Goal: Task Accomplishment & Management: Manage account settings

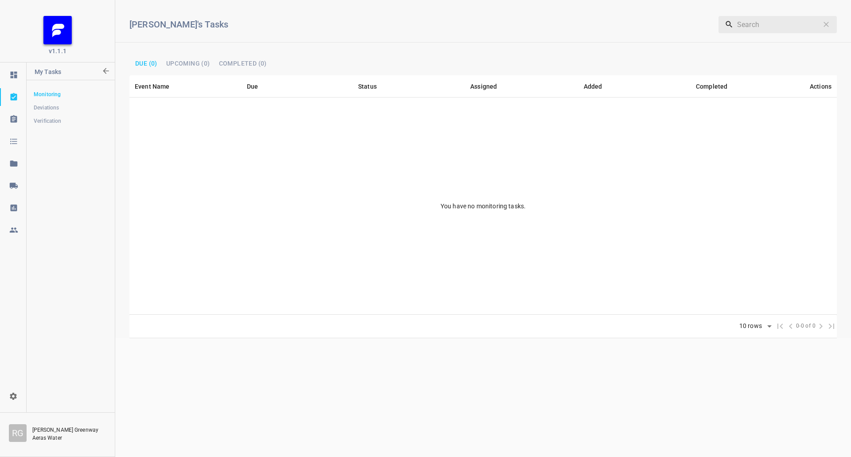
click at [12, 190] on link at bounding box center [13, 186] width 26 height 18
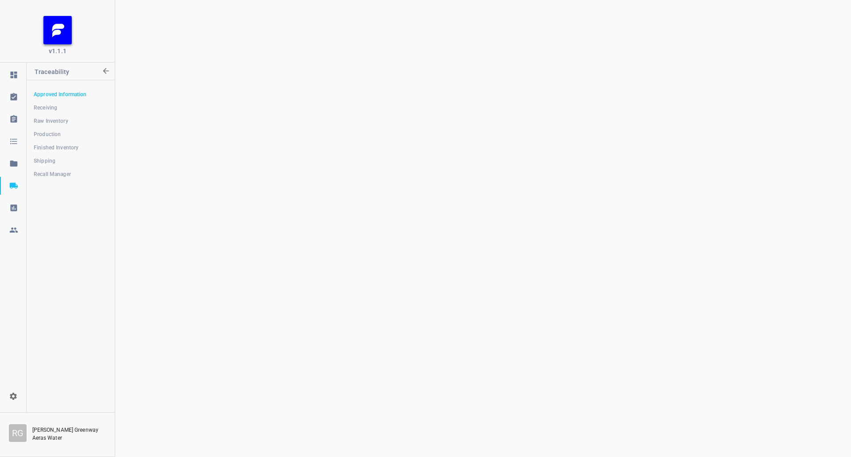
click at [57, 162] on span "Shipping" at bounding box center [71, 161] width 74 height 9
click at [58, 106] on span "Receiving" at bounding box center [71, 107] width 74 height 9
click at [56, 129] on link "Production" at bounding box center [71, 134] width 88 height 18
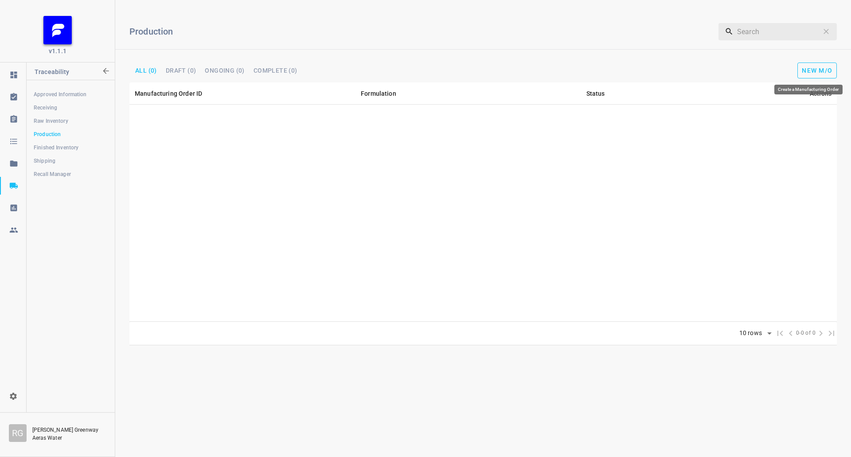
click at [823, 71] on span "New M/O" at bounding box center [817, 70] width 31 height 7
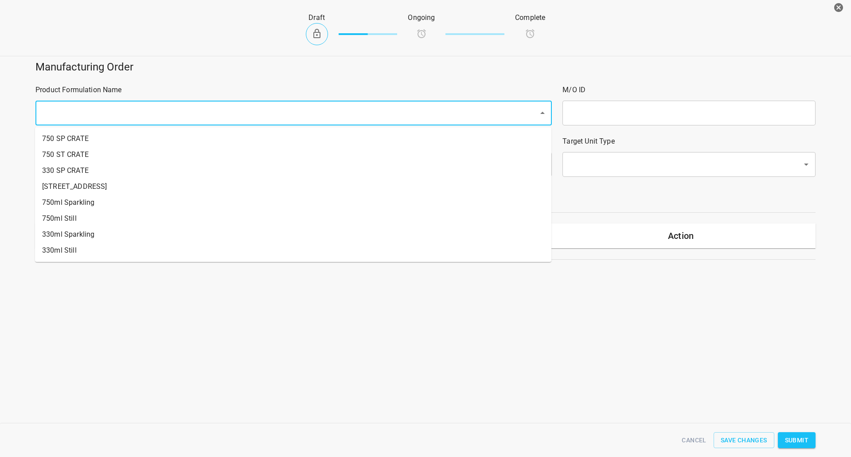
click at [179, 115] on input "text" at bounding box center [281, 113] width 484 height 17
click at [83, 243] on li "330ml Still" at bounding box center [293, 251] width 517 height 16
type input "1"
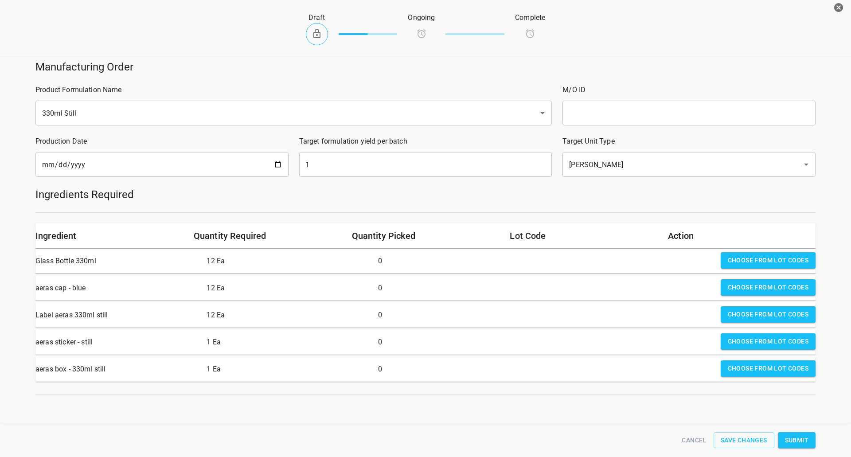
click at [605, 120] on input "text" at bounding box center [689, 113] width 253 height 25
type input "25260"
click at [275, 165] on input "[DATE]" at bounding box center [161, 164] width 253 height 25
type input "[DATE]"
click at [357, 162] on input "1" at bounding box center [425, 164] width 253 height 25
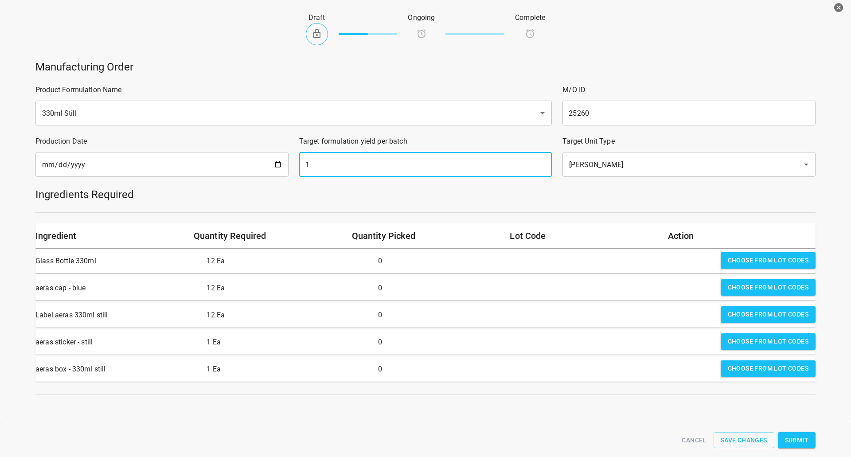
click at [357, 162] on input "1" at bounding box center [425, 164] width 253 height 25
type input "1"
type input "1890"
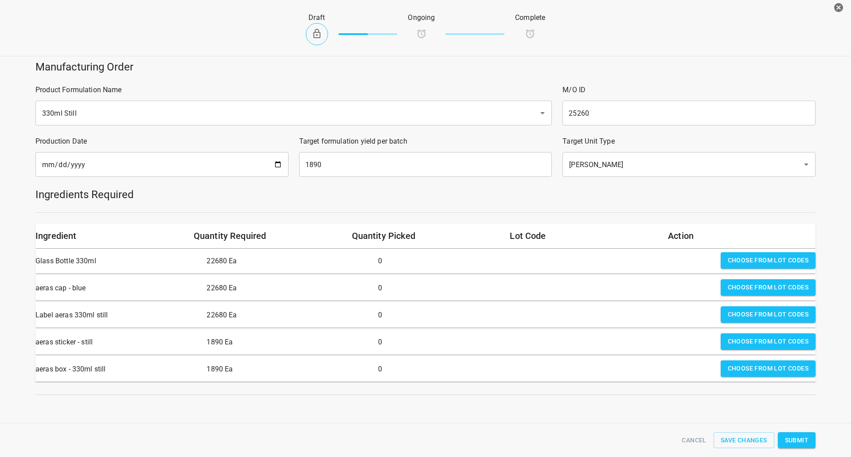
click at [654, 41] on div "Draft Ongoing Complete" at bounding box center [426, 29] width 866 height 55
click at [749, 265] on span "Choose from lot codes" at bounding box center [768, 260] width 81 height 11
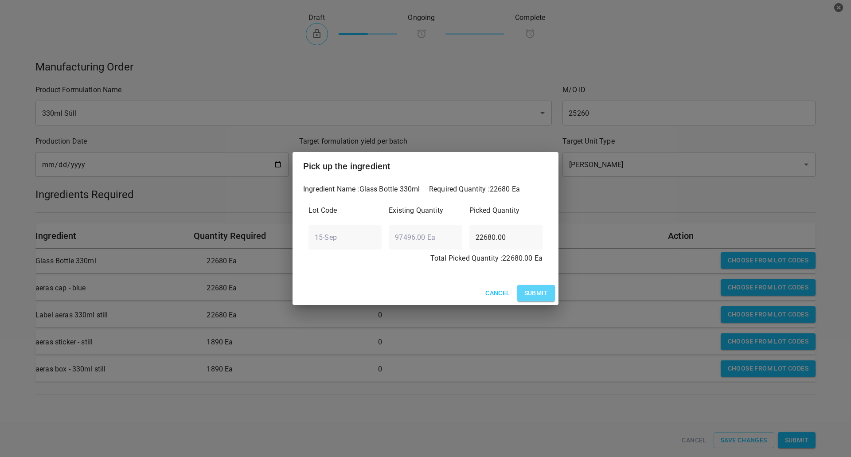
click at [535, 299] on span "Submit" at bounding box center [537, 293] width 24 height 11
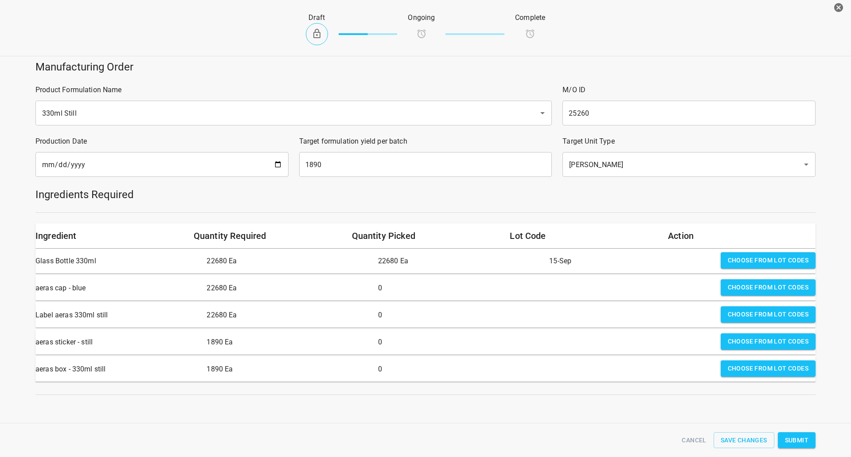
click at [746, 287] on span "Choose from lot codes" at bounding box center [768, 287] width 81 height 11
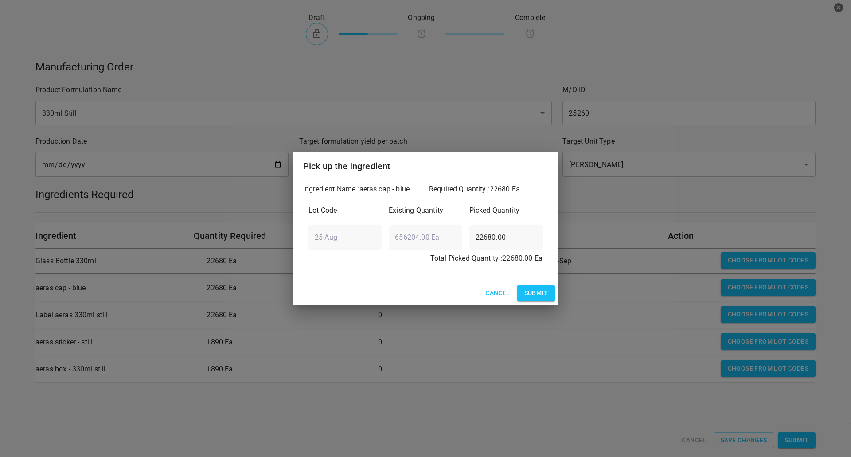
click at [541, 293] on span "Submit" at bounding box center [537, 293] width 24 height 11
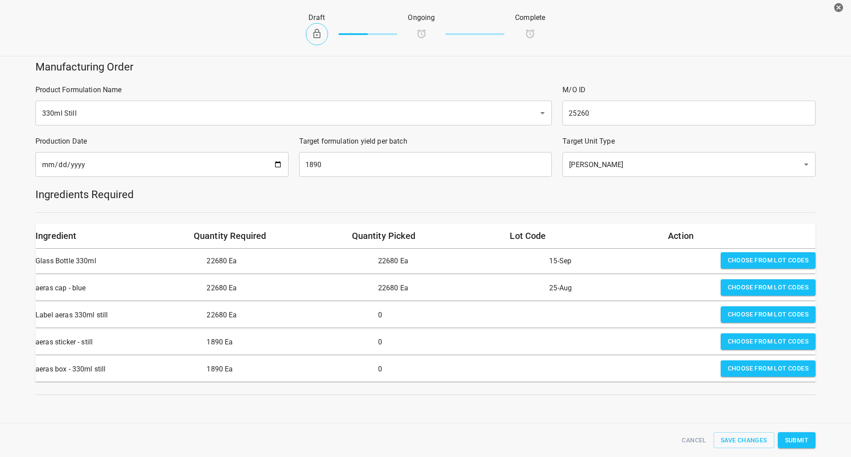
click at [754, 309] on button "Choose from lot codes" at bounding box center [768, 314] width 95 height 16
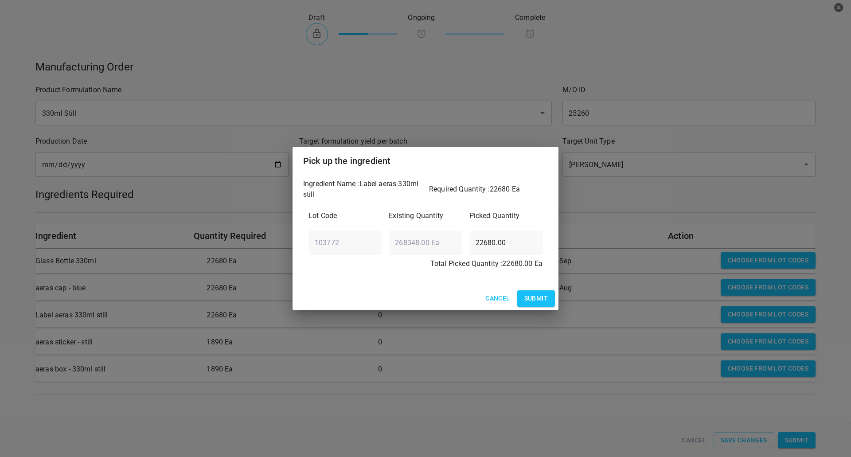
click at [542, 295] on span "Submit" at bounding box center [537, 298] width 24 height 11
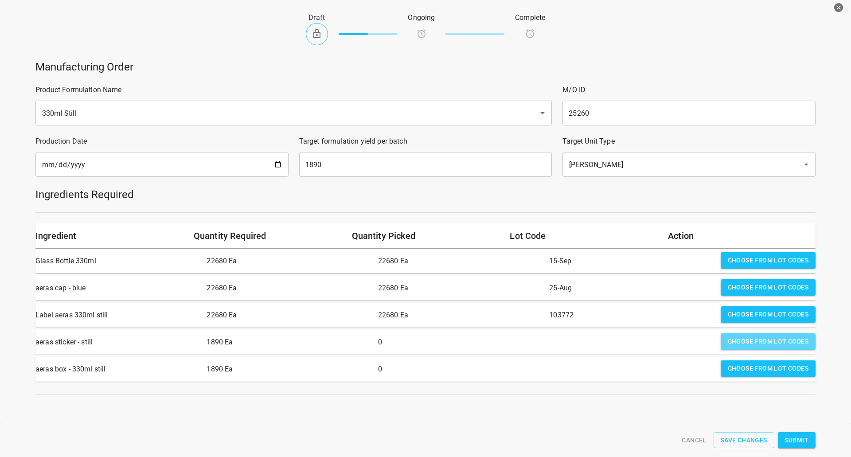
click at [765, 337] on span "Choose from lot codes" at bounding box center [768, 341] width 81 height 11
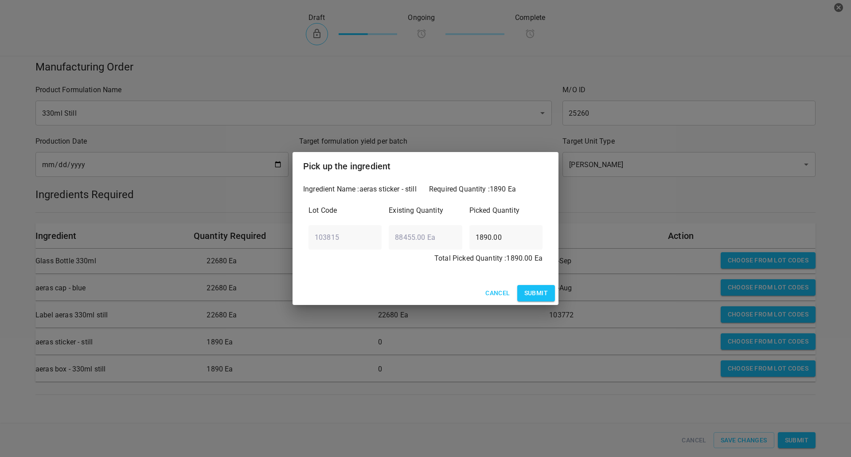
click at [541, 290] on span "Submit" at bounding box center [537, 293] width 24 height 11
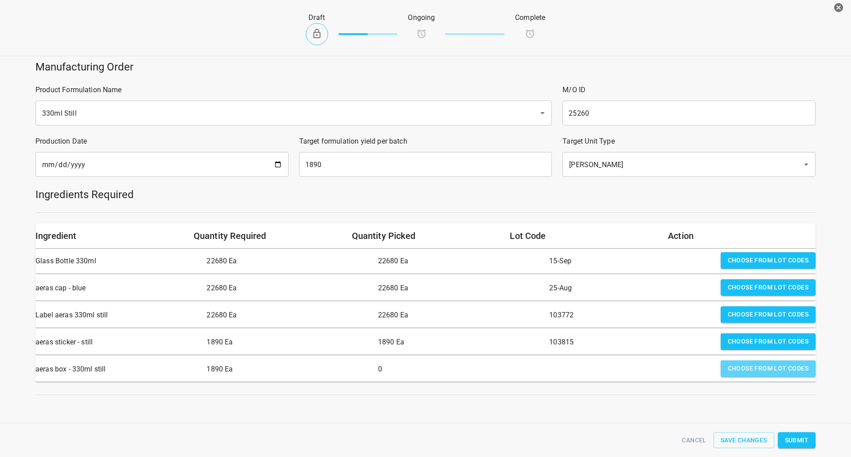
drag, startPoint x: 737, startPoint y: 364, endPoint x: 649, endPoint y: 355, distance: 89.2
click at [739, 364] on span "Choose from lot codes" at bounding box center [768, 368] width 81 height 11
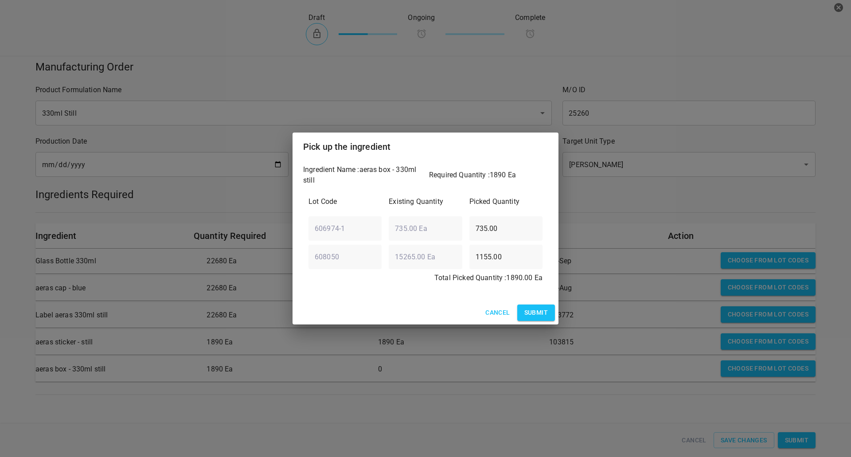
drag, startPoint x: 559, startPoint y: 314, endPoint x: 540, endPoint y: 313, distance: 19.1
click at [558, 314] on div "Pick up the ingredient Ingredient Name : aeras box - 330ml still Required Quant…" at bounding box center [425, 228] width 851 height 457
click at [540, 313] on span "Submit" at bounding box center [537, 312] width 24 height 11
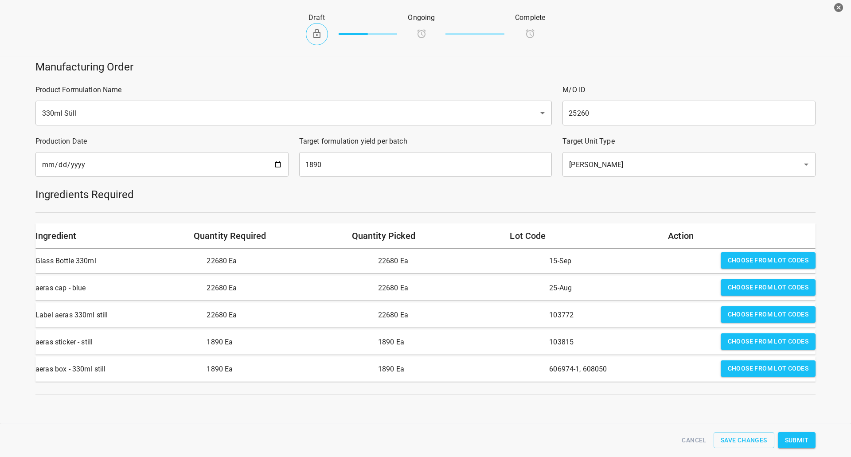
click at [711, 205] on div "Ingredients Required" at bounding box center [425, 194] width 791 height 25
drag, startPoint x: 802, startPoint y: 451, endPoint x: 807, endPoint y: 443, distance: 9.7
click at [803, 448] on div "Cancel Save Changes Submit" at bounding box center [425, 440] width 791 height 27
click at [808, 444] on span "Submit" at bounding box center [797, 440] width 24 height 11
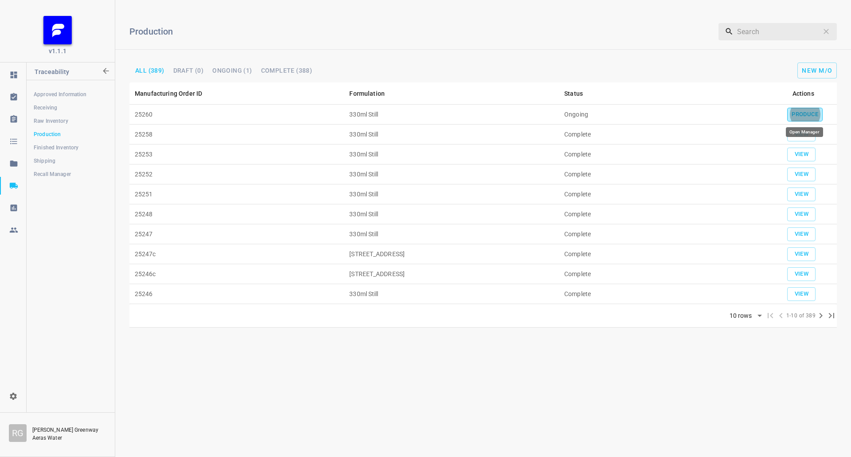
click at [812, 112] on span "Produce" at bounding box center [805, 115] width 27 height 10
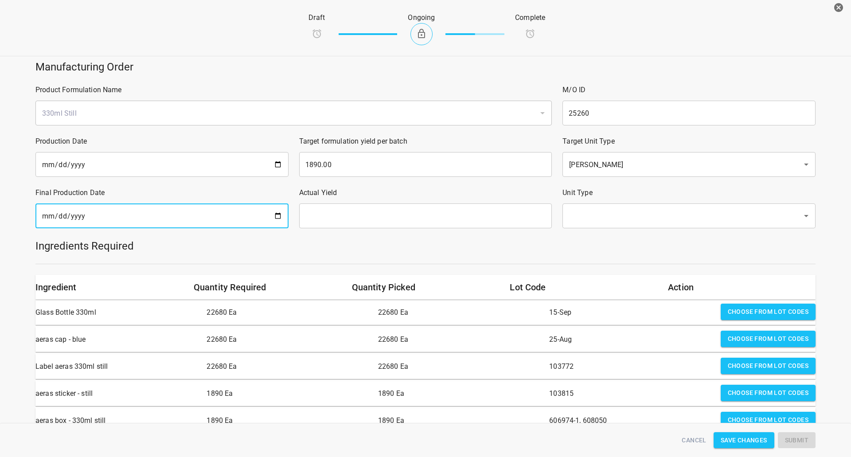
click at [197, 216] on input "date" at bounding box center [161, 216] width 253 height 25
click at [273, 216] on input "date" at bounding box center [161, 216] width 253 height 25
type input "[DATE]"
click at [384, 205] on input "text" at bounding box center [425, 216] width 253 height 25
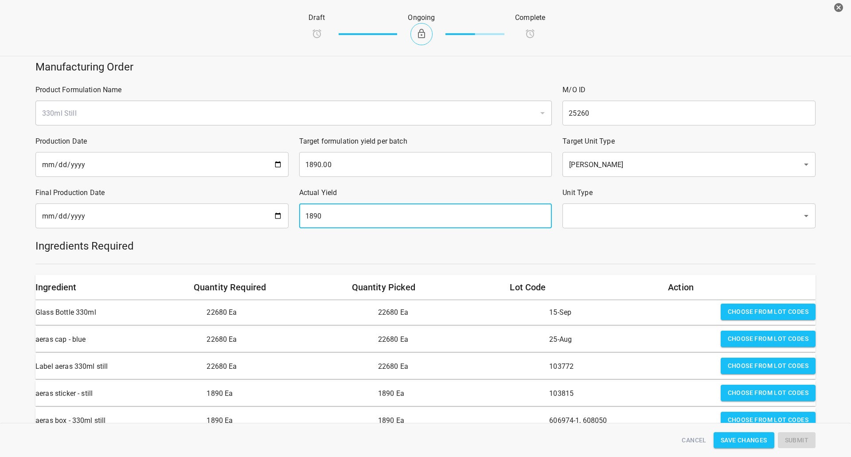
type input "1890"
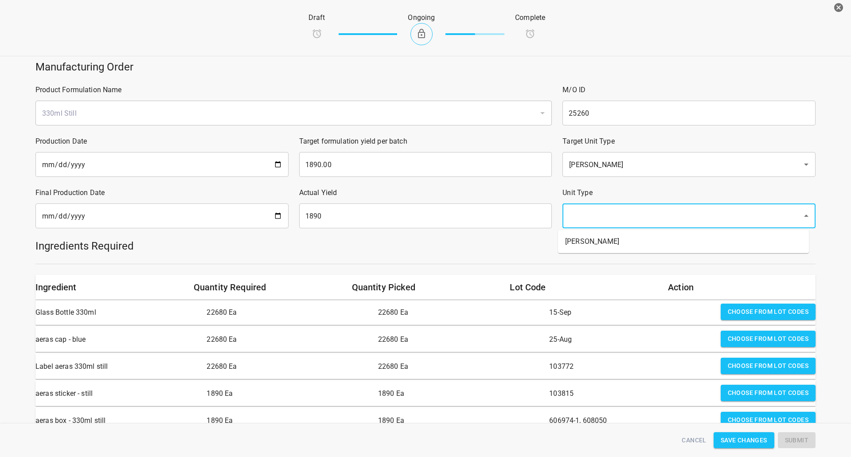
click at [604, 220] on input "text" at bounding box center [677, 216] width 220 height 17
click at [605, 238] on li "[PERSON_NAME]" at bounding box center [683, 242] width 251 height 16
click at [599, 259] on div "Manufacturing Order Product Formulation Name 330ml Still ​ M/O ID 25260 ​ Produ…" at bounding box center [426, 333] width 862 height 557
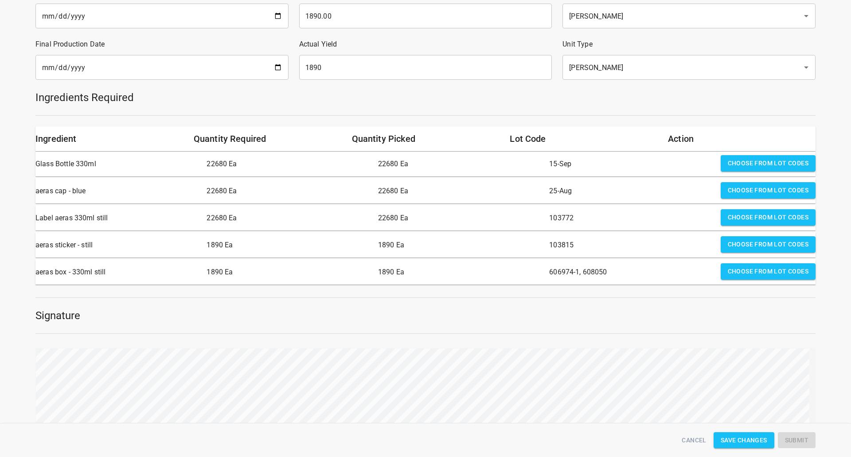
scroll to position [177, 0]
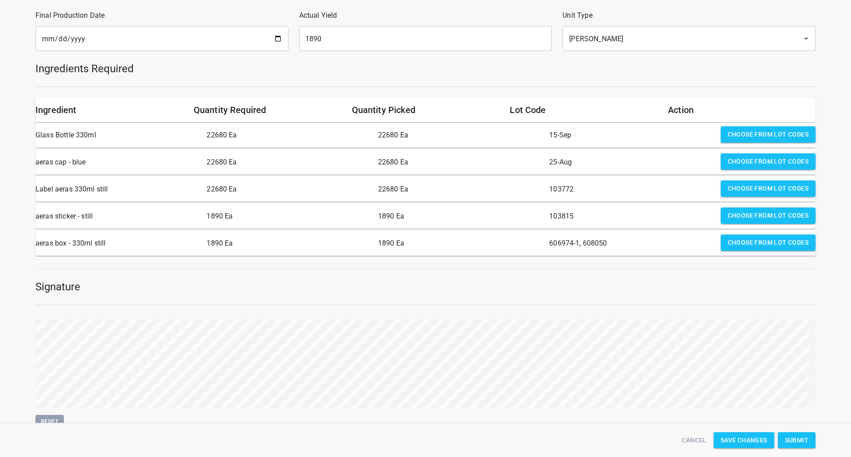
click at [807, 438] on span "Submit" at bounding box center [797, 440] width 24 height 11
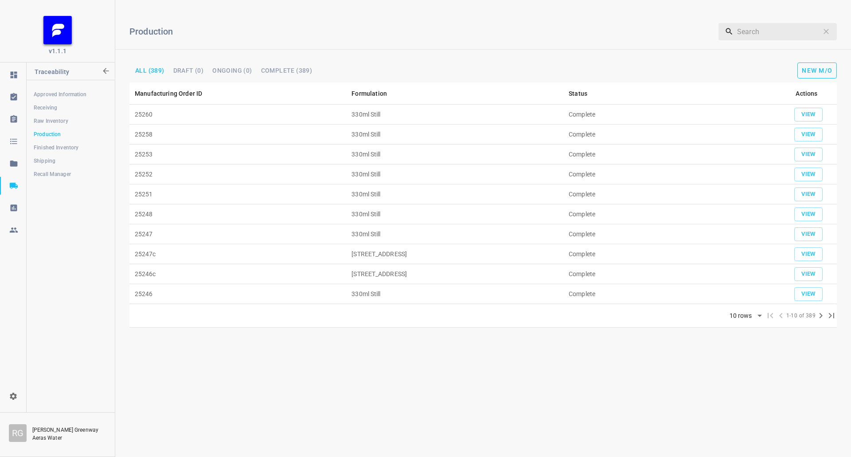
click at [816, 66] on button "New M/O" at bounding box center [817, 71] width 39 height 16
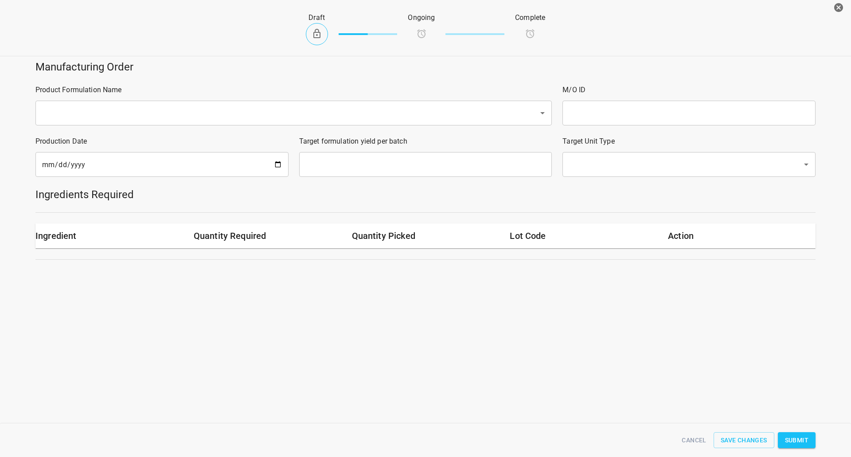
click at [380, 117] on input "text" at bounding box center [281, 113] width 484 height 17
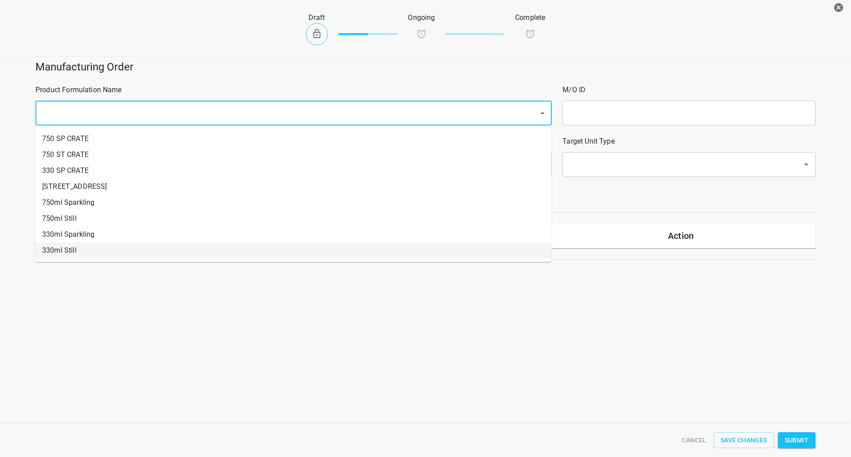
drag, startPoint x: 75, startPoint y: 248, endPoint x: 447, endPoint y: 142, distance: 386.4
click at [78, 249] on li "330ml Still" at bounding box center [293, 251] width 517 height 16
type input "1"
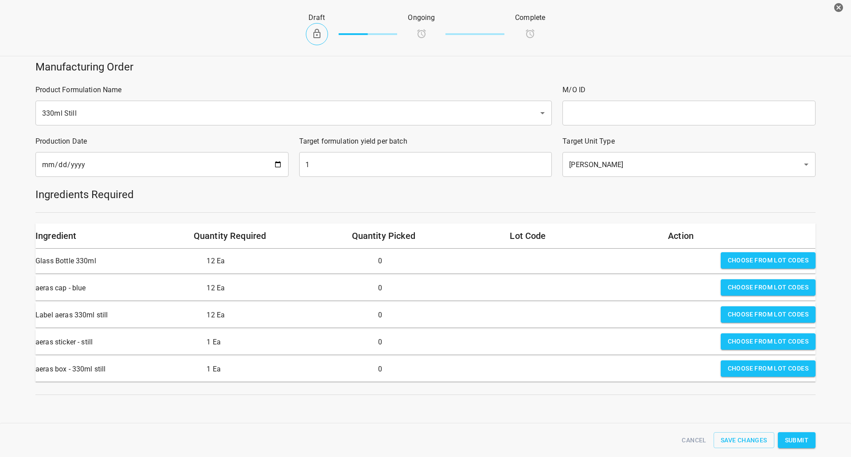
click at [607, 129] on div "M/O ID ​" at bounding box center [689, 104] width 264 height 51
click at [628, 106] on input "text" at bounding box center [689, 113] width 253 height 25
type input "25260"
click at [274, 168] on input "[DATE]" at bounding box center [161, 164] width 253 height 25
click at [275, 168] on input "[DATE]" at bounding box center [161, 164] width 253 height 25
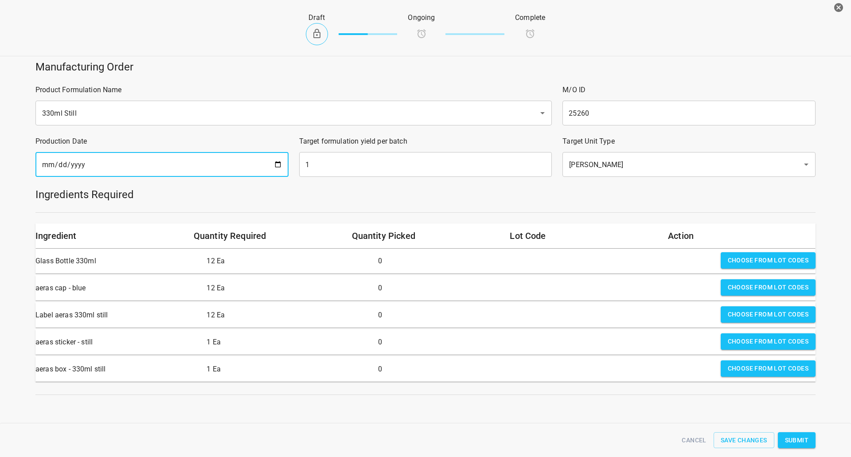
click at [277, 167] on input "[DATE]" at bounding box center [161, 164] width 253 height 25
type input "[DATE]"
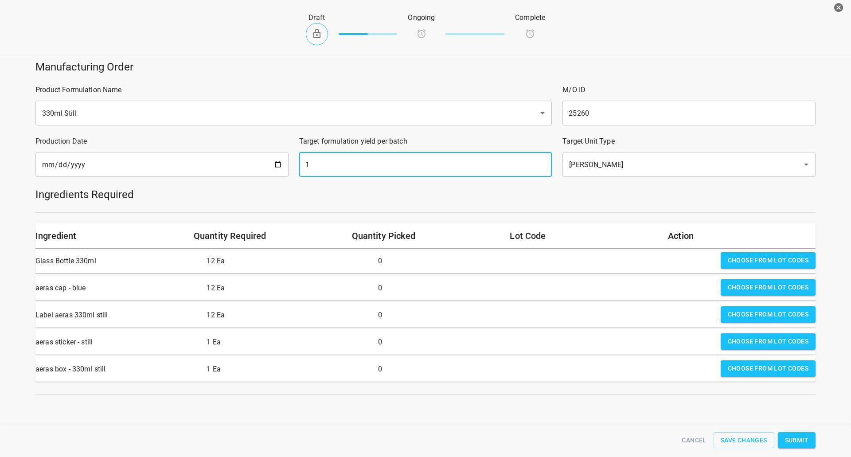
click at [349, 162] on input "1" at bounding box center [425, 164] width 253 height 25
click at [350, 162] on input "1" at bounding box center [425, 164] width 253 height 25
drag, startPoint x: 362, startPoint y: 172, endPoint x: 360, endPoint y: 164, distance: 8.7
click at [361, 170] on input "1860" at bounding box center [425, 164] width 253 height 25
type input "1890"
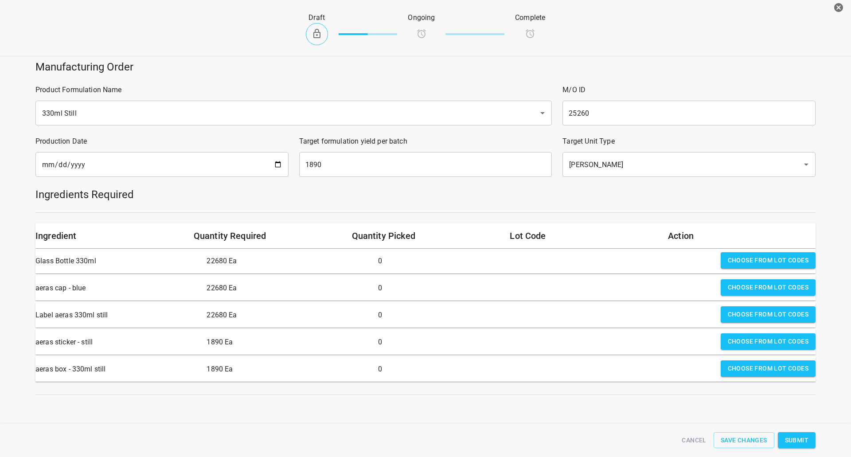
click at [649, 53] on div "Draft Ongoing Complete" at bounding box center [426, 29] width 866 height 55
click at [778, 266] on button "Choose from lot codes" at bounding box center [768, 260] width 95 height 16
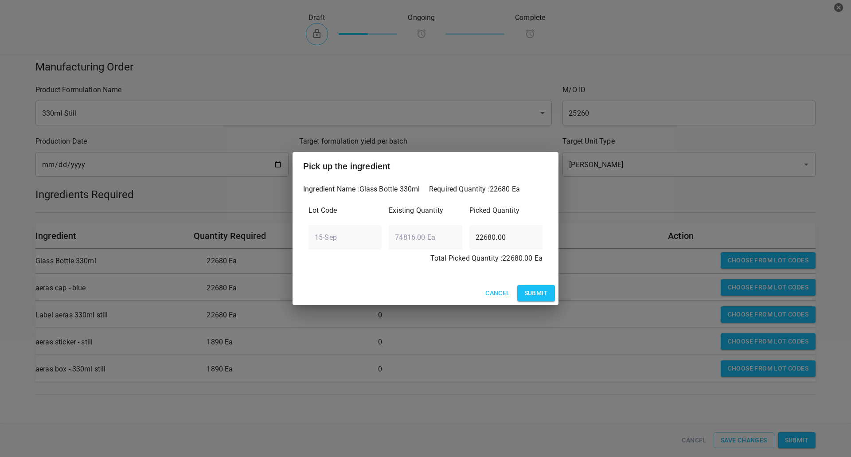
drag, startPoint x: 540, startPoint y: 298, endPoint x: 577, endPoint y: 295, distance: 37.4
click at [541, 298] on span "Submit" at bounding box center [537, 293] width 24 height 11
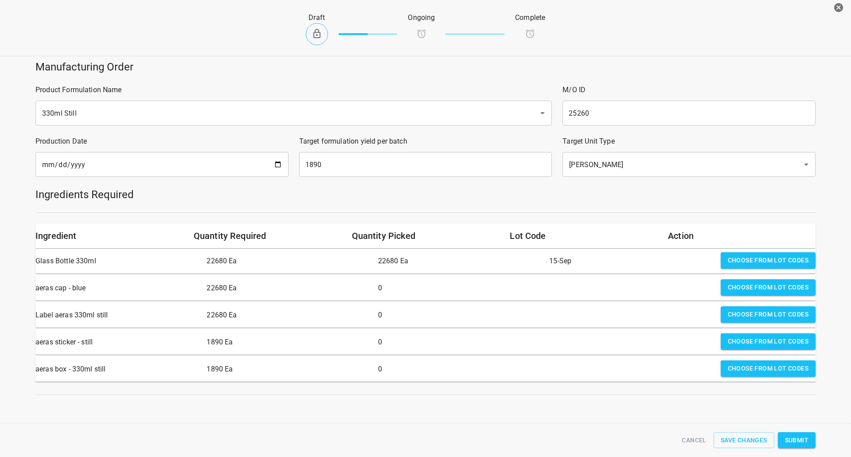
click at [785, 282] on button "Choose from lot codes" at bounding box center [768, 287] width 95 height 16
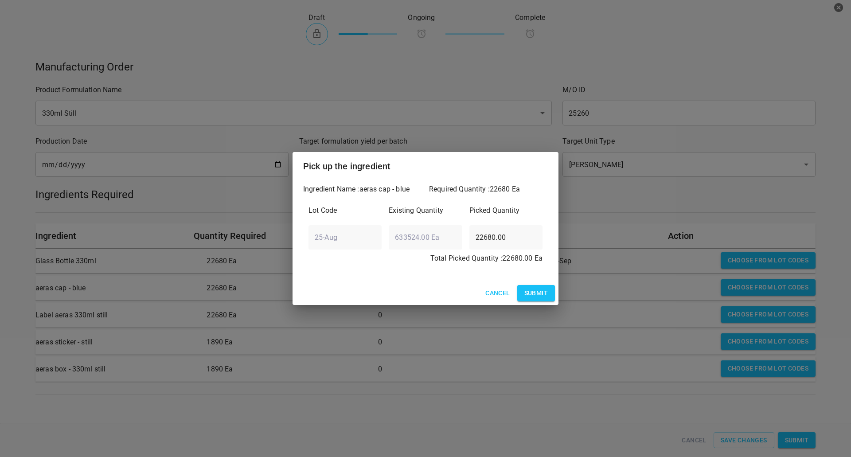
click at [542, 295] on span "Submit" at bounding box center [537, 293] width 24 height 11
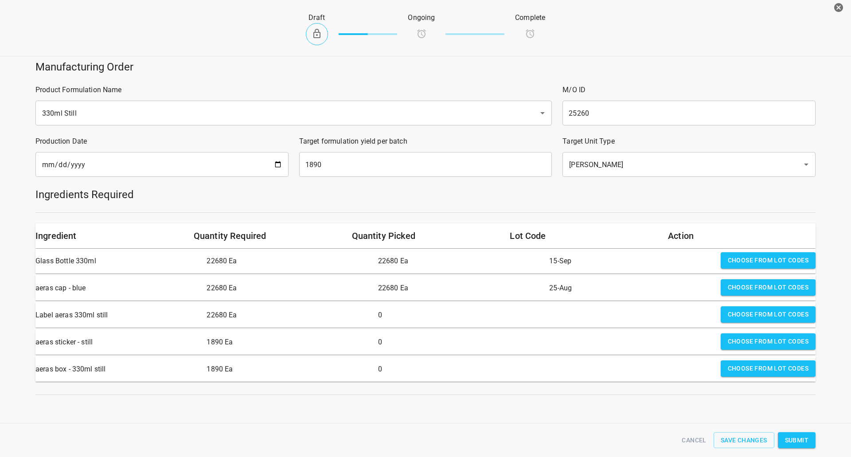
click at [736, 315] on span "Choose from lot codes" at bounding box center [768, 314] width 81 height 11
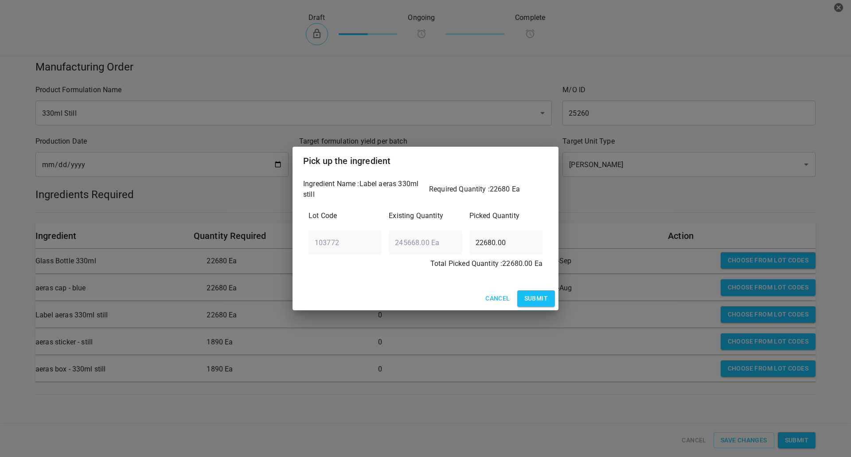
click at [531, 297] on span "Submit" at bounding box center [537, 298] width 24 height 11
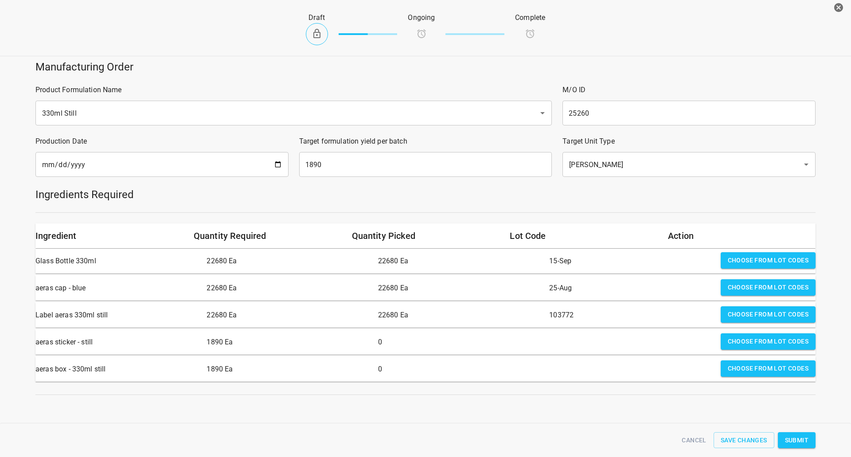
click at [762, 342] on span "Choose from lot codes" at bounding box center [768, 341] width 81 height 11
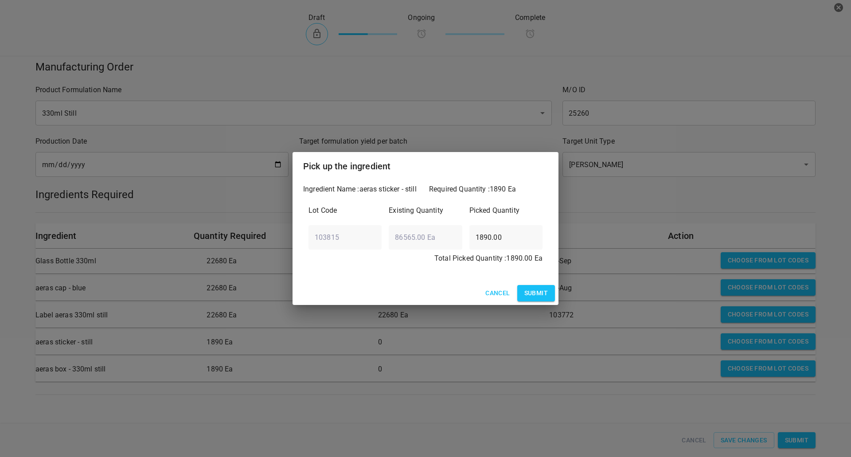
click at [532, 295] on span "Submit" at bounding box center [537, 293] width 24 height 11
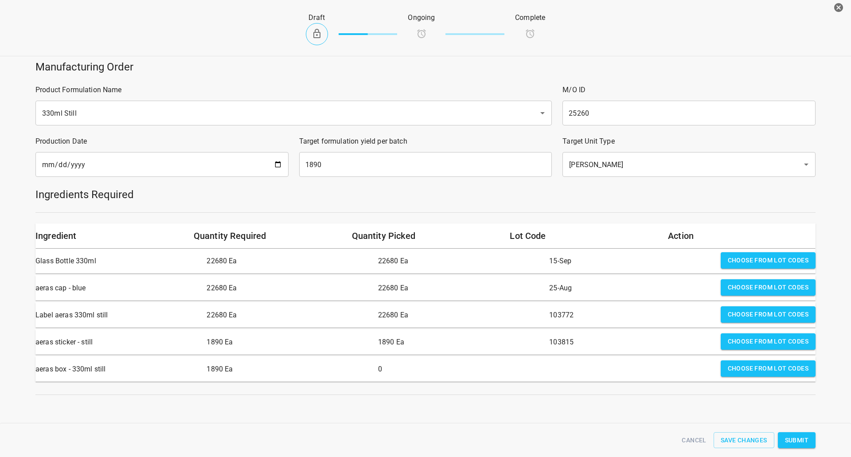
drag, startPoint x: 741, startPoint y: 373, endPoint x: 584, endPoint y: 350, distance: 159.0
click at [742, 372] on span "Choose from lot codes" at bounding box center [768, 368] width 81 height 11
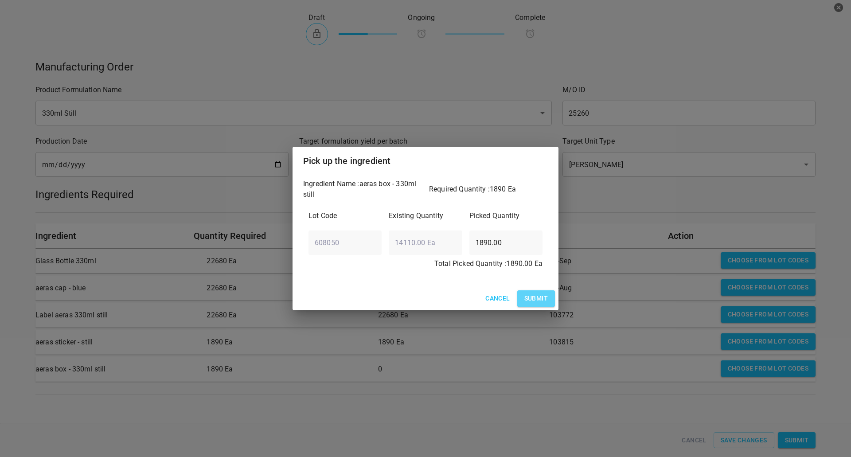
click at [535, 303] on span "Submit" at bounding box center [537, 298] width 24 height 11
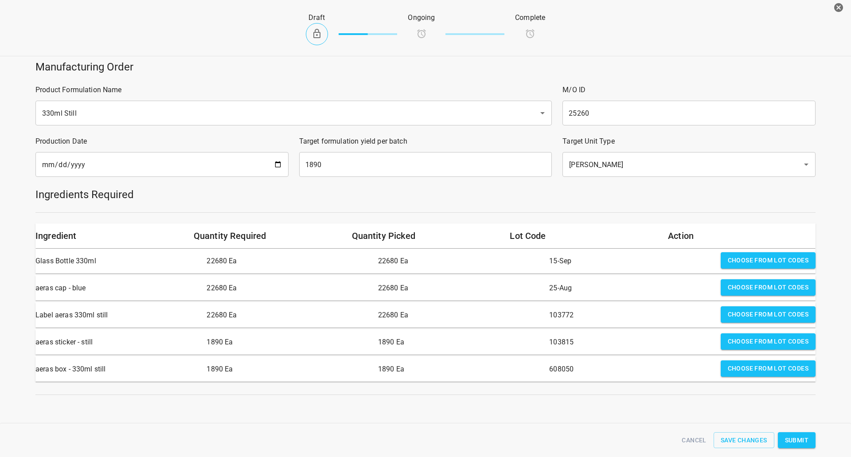
scroll to position [3, 0]
click at [800, 435] on span "Submit" at bounding box center [797, 440] width 24 height 11
click at [604, 101] on input "25260" at bounding box center [689, 113] width 253 height 25
drag, startPoint x: 604, startPoint y: 106, endPoint x: 355, endPoint y: 104, distance: 249.2
click at [360, 113] on div "Manufacturing Order Product Formulation Name 330ml Still ​ M/O ID 25260 ​ Produ…" at bounding box center [426, 228] width 862 height 346
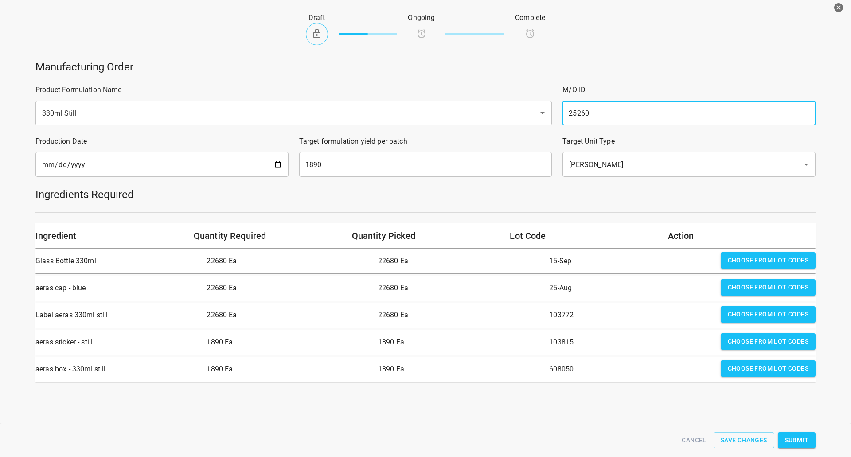
click at [647, 47] on div "Draft Ongoing Complete" at bounding box center [426, 29] width 866 height 55
click at [804, 445] on span "Submit" at bounding box center [797, 440] width 24 height 11
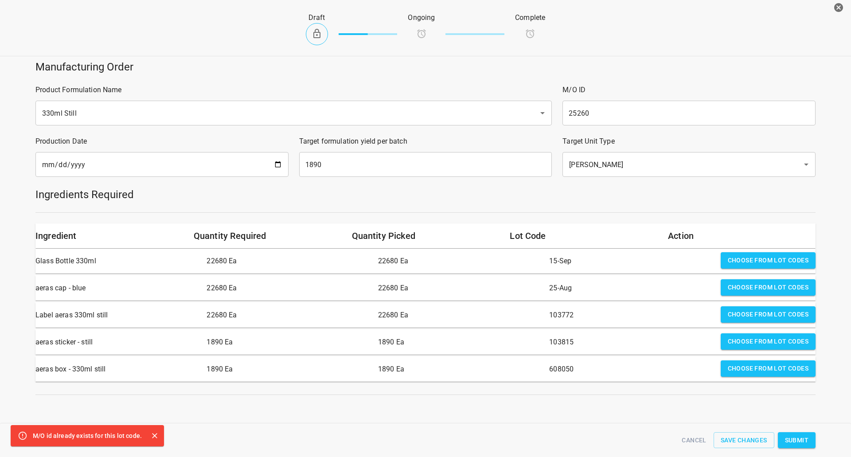
click at [589, 111] on input "25260" at bounding box center [689, 113] width 253 height 25
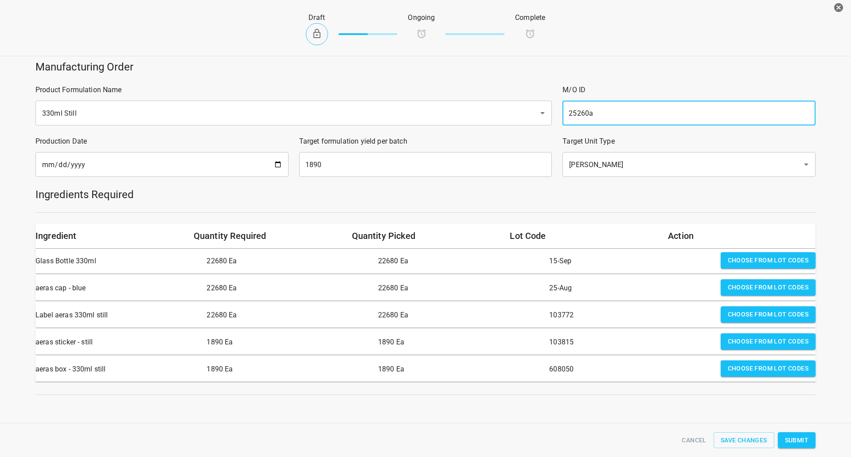
type input "25260a"
click at [635, 45] on div "Draft Ongoing Complete" at bounding box center [426, 29] width 866 height 55
click at [811, 440] on button "Submit" at bounding box center [797, 440] width 38 height 16
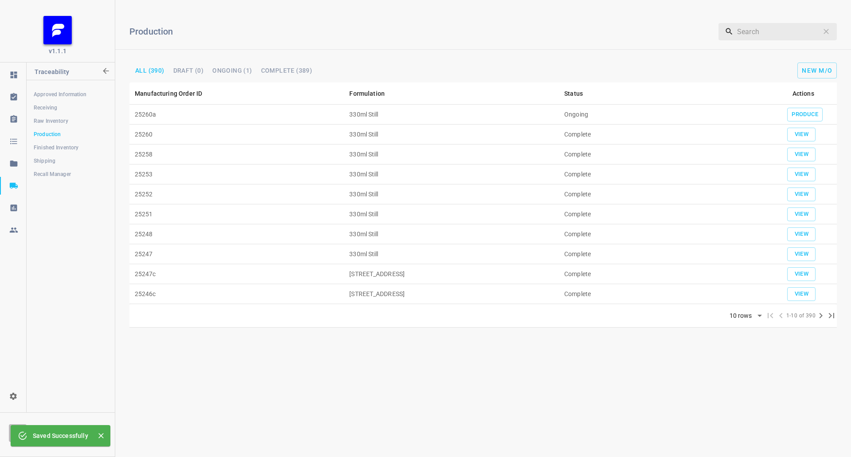
click at [816, 106] on td "Produce" at bounding box center [803, 115] width 67 height 20
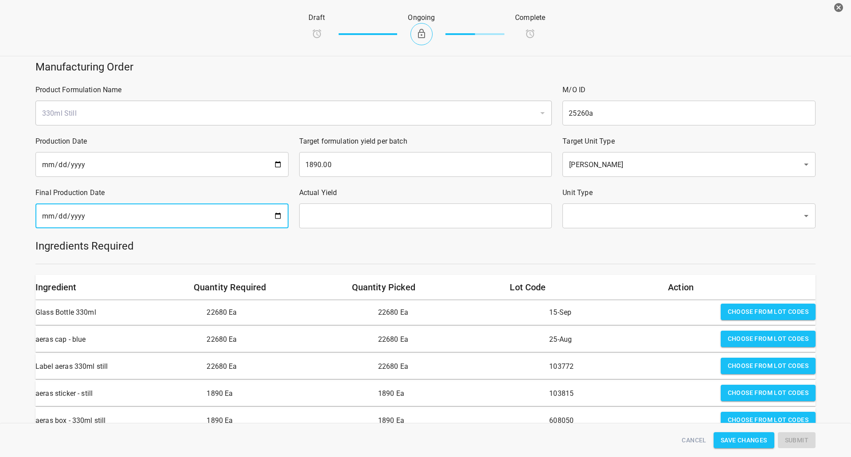
click at [151, 224] on input "date" at bounding box center [161, 216] width 253 height 25
click at [278, 217] on input "date" at bounding box center [161, 216] width 253 height 25
type input "[DATE]"
click at [359, 213] on input "text" at bounding box center [425, 216] width 253 height 25
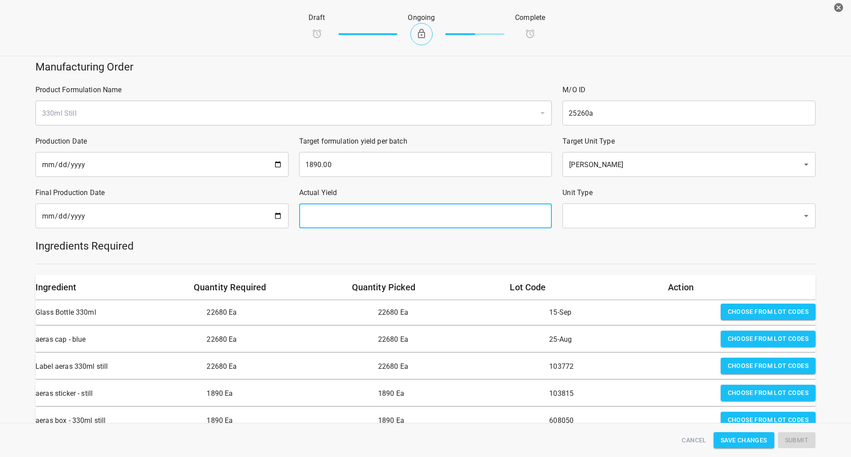
click at [359, 213] on input "text" at bounding box center [425, 216] width 253 height 25
click at [627, 228] on div "​" at bounding box center [689, 216] width 253 height 25
type input "1890"
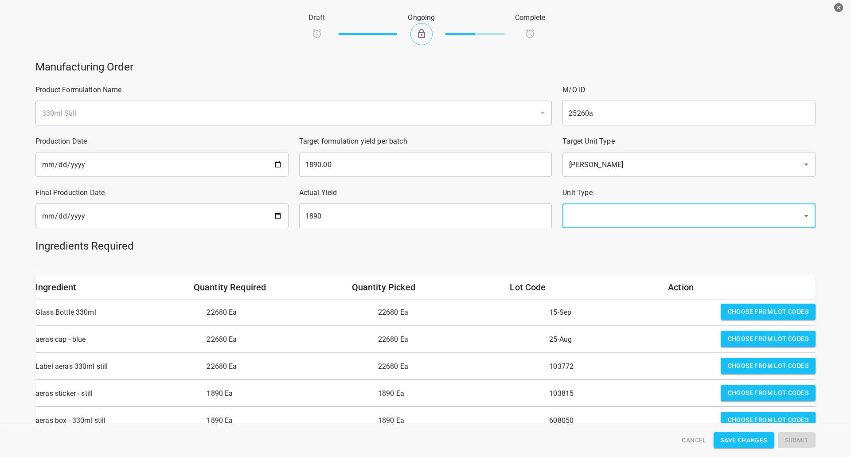
click at [627, 226] on div "​" at bounding box center [689, 216] width 253 height 25
click at [629, 219] on input "text" at bounding box center [677, 216] width 220 height 17
click at [621, 243] on li "[PERSON_NAME]" at bounding box center [683, 242] width 251 height 16
click at [607, 256] on div "Ingredients Required" at bounding box center [425, 246] width 791 height 25
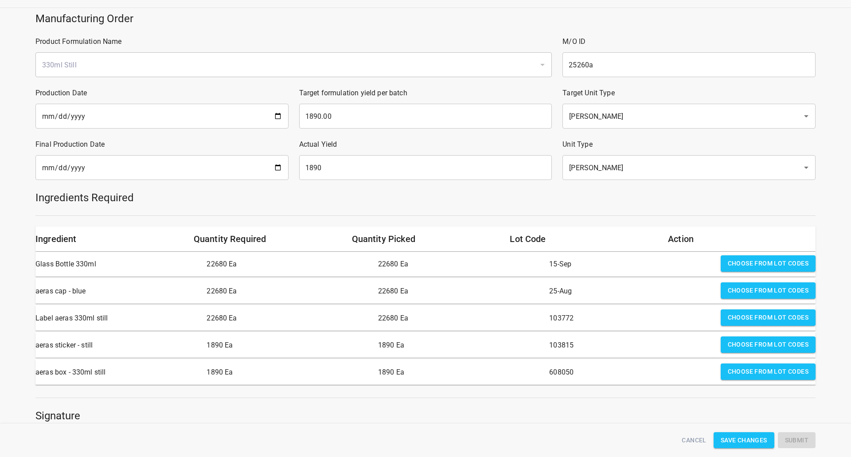
scroll to position [177, 0]
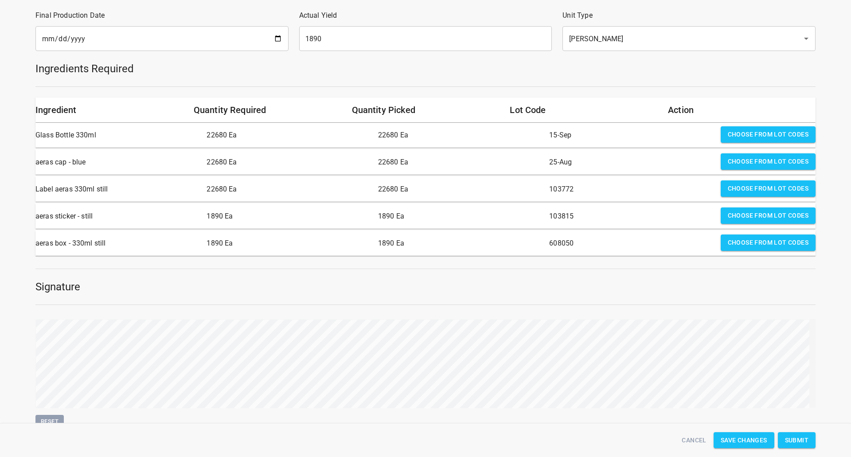
click at [807, 433] on button "Submit" at bounding box center [797, 440] width 38 height 16
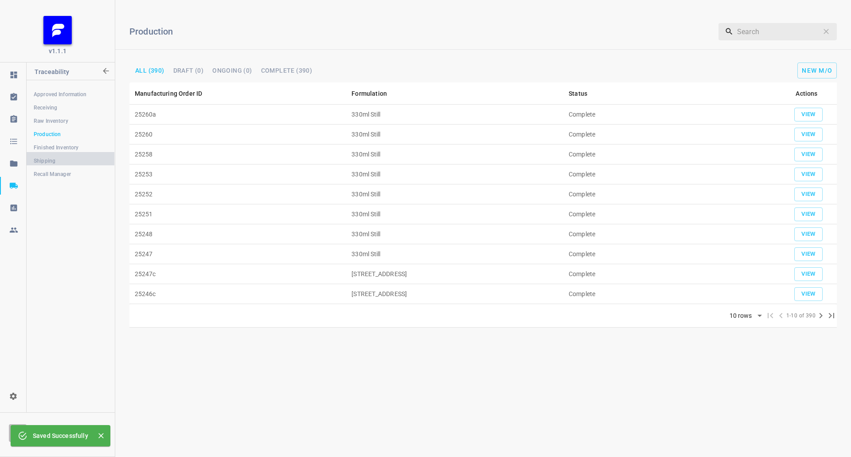
click at [51, 161] on span "Shipping" at bounding box center [71, 161] width 74 height 9
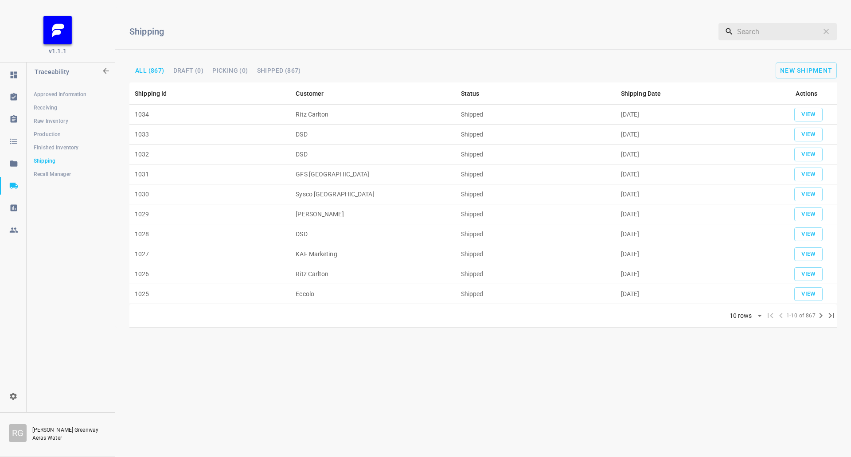
click at [48, 149] on span "Finished Inventory" at bounding box center [71, 147] width 74 height 9
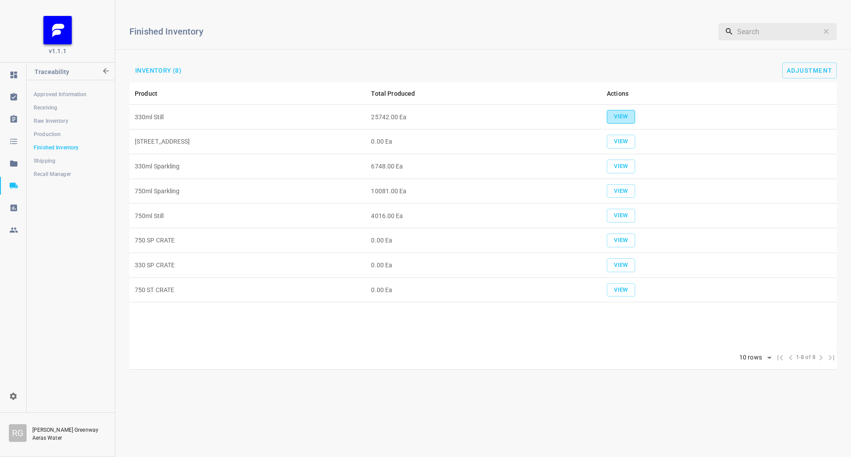
click at [621, 121] on span "View" at bounding box center [622, 117] width 20 height 10
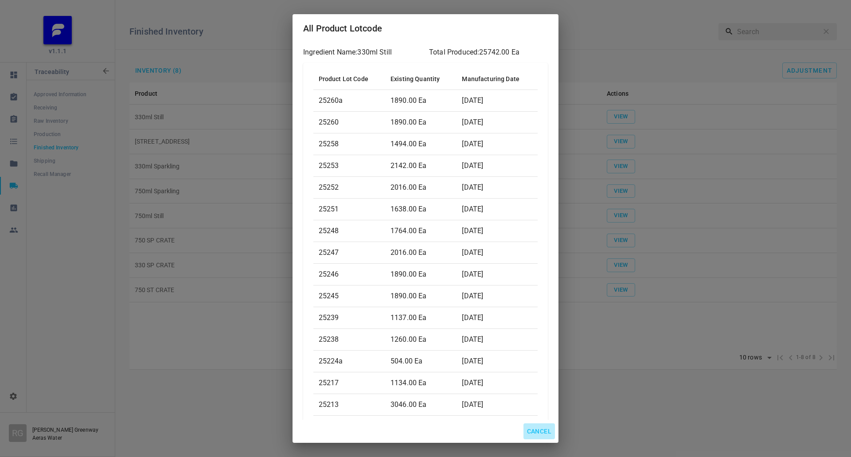
click at [546, 428] on span "Cancel" at bounding box center [539, 431] width 24 height 11
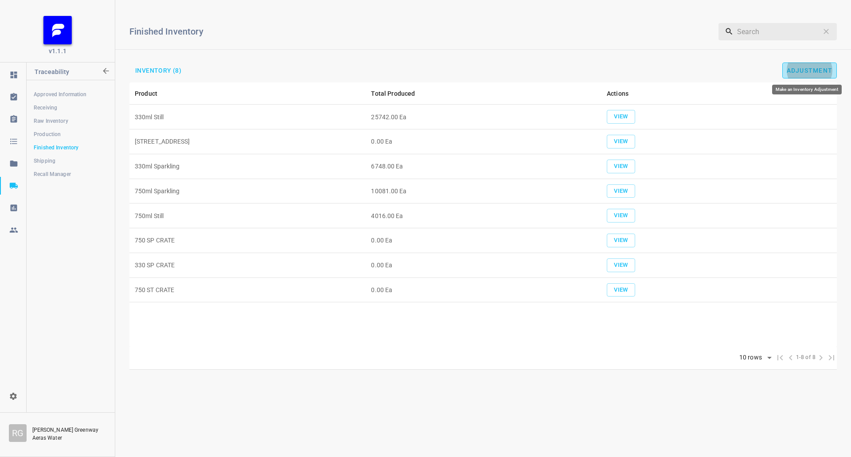
click at [800, 74] on button "Adjustment" at bounding box center [810, 71] width 55 height 16
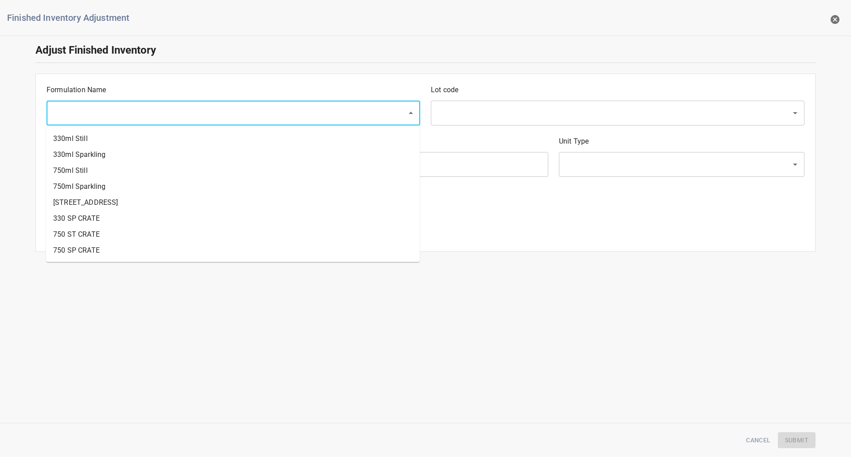
click at [247, 119] on input "text" at bounding box center [221, 113] width 341 height 17
click at [156, 145] on li "330ml Still" at bounding box center [233, 139] width 374 height 16
type input "330ml Still"
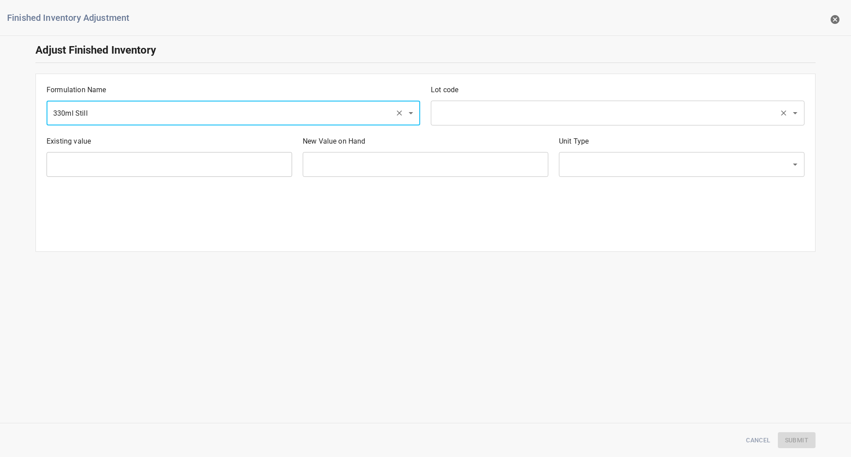
click at [495, 106] on input "text" at bounding box center [605, 113] width 341 height 17
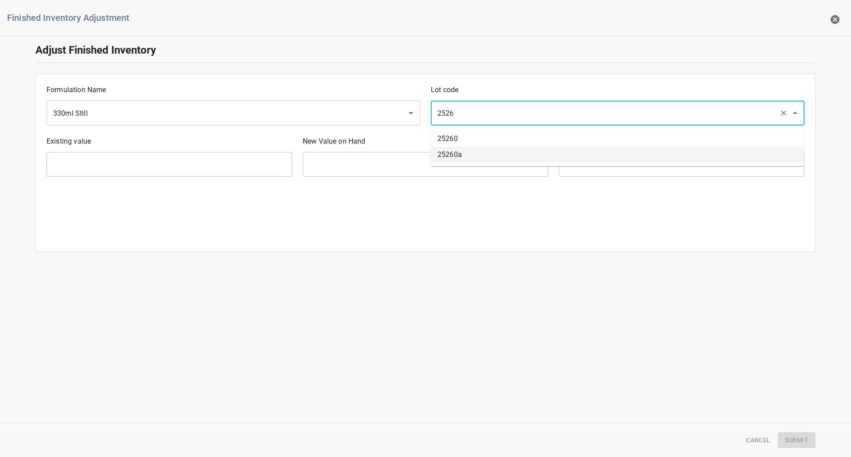
click at [483, 151] on li "25260a" at bounding box center [618, 155] width 374 height 16
type input "25260a"
type input "1890 Ea"
type input "[PERSON_NAME]"
type input "25260a"
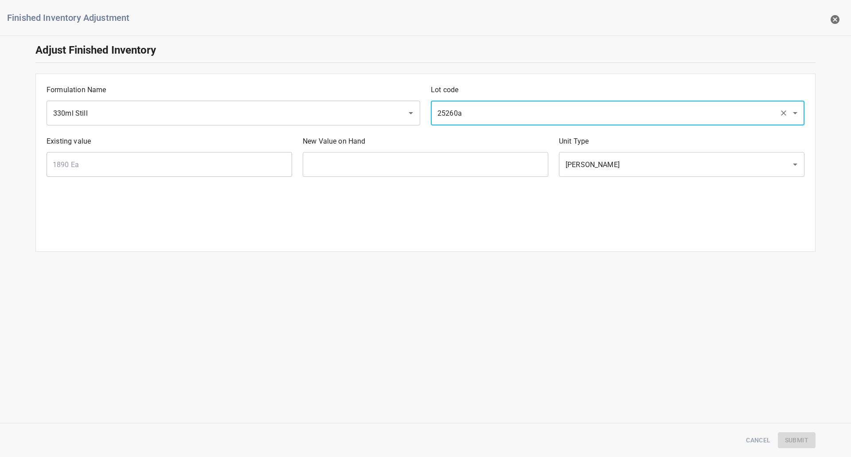
click at [412, 162] on input "text" at bounding box center [426, 164] width 246 height 25
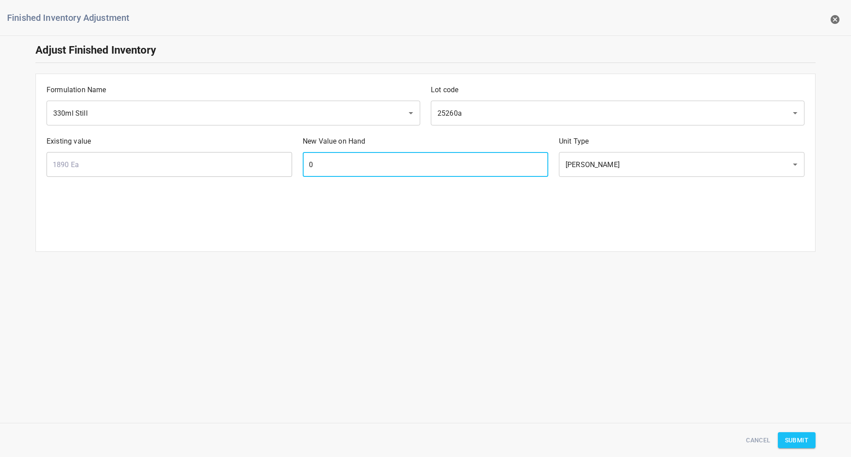
type input "0"
click at [659, 231] on div "Formulation Name 330ml Still ​ Lot code 25260a ​ Existing value 1890 Ea ​ New V…" at bounding box center [425, 163] width 780 height 178
click at [805, 439] on span "Submit" at bounding box center [797, 440] width 24 height 11
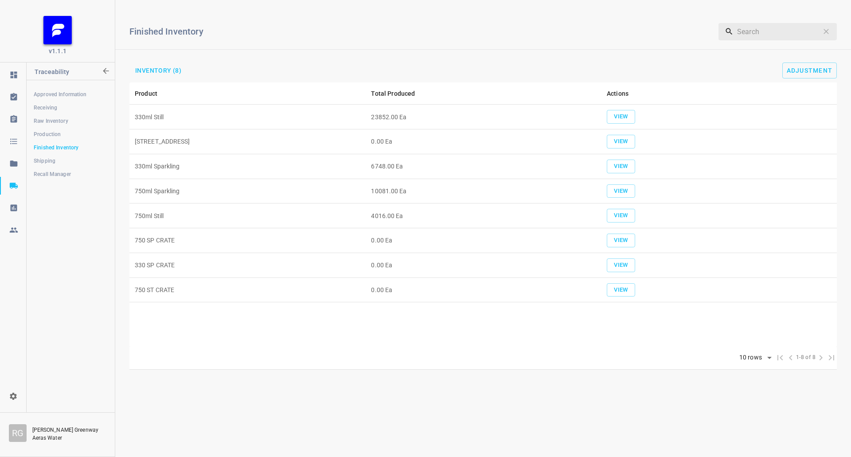
click at [414, 59] on div "Finished Inventory ​ Inventory (8) Adjustment" at bounding box center [483, 44] width 736 height 75
click at [46, 160] on span "Shipping" at bounding box center [71, 161] width 74 height 9
